Goal: Transaction & Acquisition: Purchase product/service

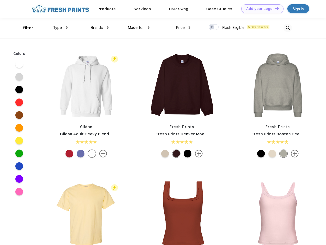
scroll to position [0, 0]
click at [260, 9] on link "Add your Logo Design Tool" at bounding box center [262, 8] width 42 height 9
click at [0, 0] on div "Design Tool" at bounding box center [0, 0] width 0 height 0
click at [274, 8] on link "Add your Logo Design Tool" at bounding box center [262, 8] width 42 height 9
click at [25, 28] on div "Filter" at bounding box center [28, 28] width 10 height 6
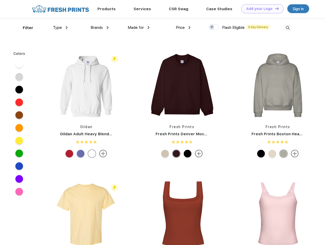
click at [60, 28] on span "Type" at bounding box center [57, 27] width 9 height 5
click at [99, 28] on span "Brands" at bounding box center [96, 27] width 12 height 5
click at [139, 28] on span "Made for" at bounding box center [136, 27] width 16 height 5
click at [183, 28] on span "Price" at bounding box center [180, 27] width 9 height 5
click at [214, 27] on div at bounding box center [214, 27] width 10 height 6
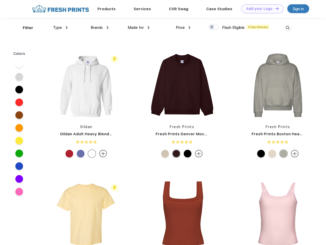
click at [212, 27] on input "checkbox" at bounding box center [210, 25] width 3 height 3
click at [287, 28] on img at bounding box center [287, 28] width 8 height 8
